Goal: Information Seeking & Learning: Check status

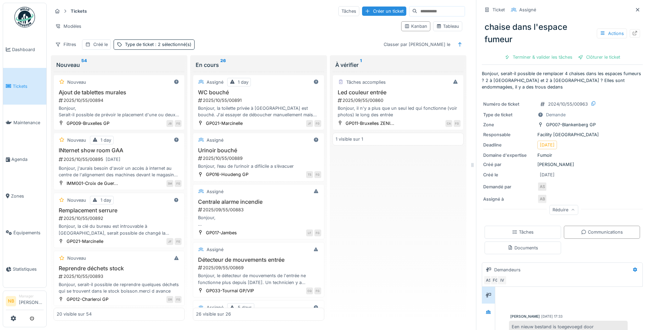
scroll to position [812, 0]
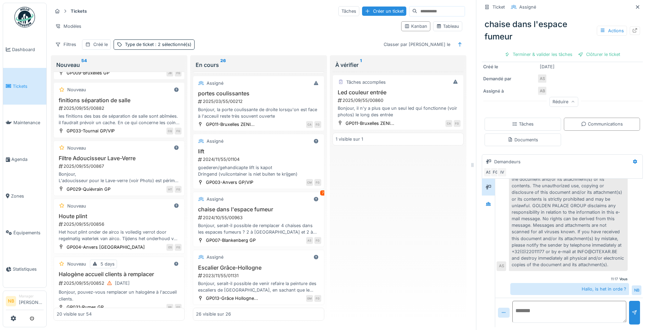
click at [428, 204] on div "Tâches accomplies Led couleur entrée 2025/09/55/00860 Bonjour, il n'y a plus qu…" at bounding box center [398, 196] width 131 height 249
click at [247, 195] on div "Assigné 7" at bounding box center [258, 199] width 125 height 9
click at [260, 206] on h3 "chaise dans l'espace fumeur" at bounding box center [258, 209] width 125 height 7
click at [276, 223] on div "Bonjour, serait-il possible de remplacer 4 chaises dans les espaces fumeurs ? 2…" at bounding box center [258, 229] width 125 height 13
click at [250, 295] on div "Assigné Escalier Grâce-Hollogne 2023/11/55/01131 Bonjour, serait-il possible de…" at bounding box center [258, 277] width 131 height 55
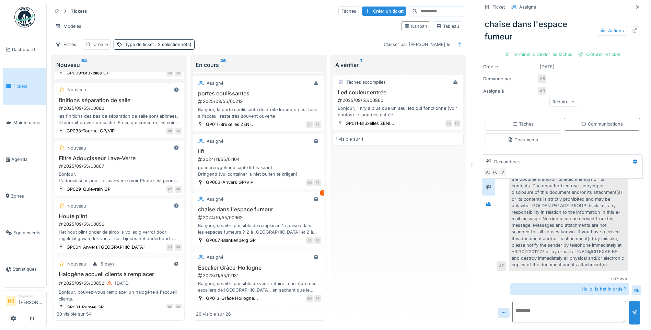
click at [263, 215] on div "2024/10/55/00963" at bounding box center [259, 218] width 124 height 7
click at [125, 202] on div "Nouveau" at bounding box center [119, 206] width 125 height 9
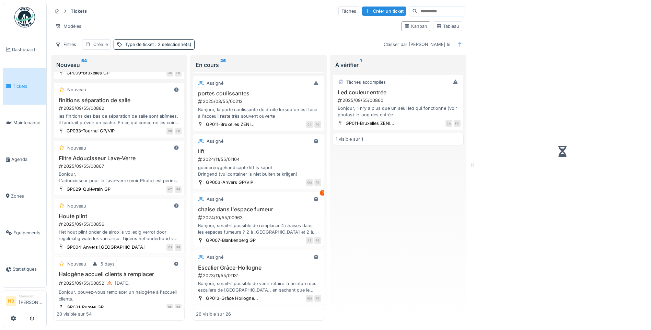
click at [285, 206] on div "chaise dans l'espace fumeur 2024/10/55/00963 Bonjour, serait-il possible de rem…" at bounding box center [258, 220] width 125 height 29
